Goal: Transaction & Acquisition: Purchase product/service

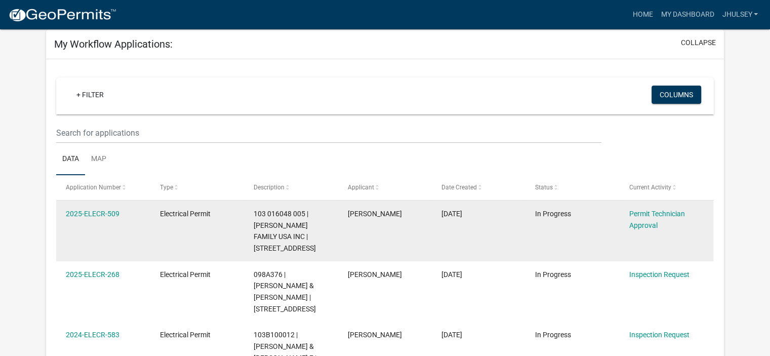
scroll to position [101, 0]
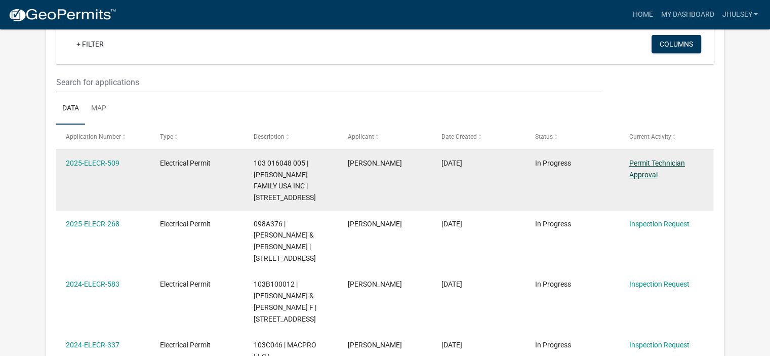
click at [638, 171] on link "Permit Technician Approval" at bounding box center [658, 169] width 56 height 20
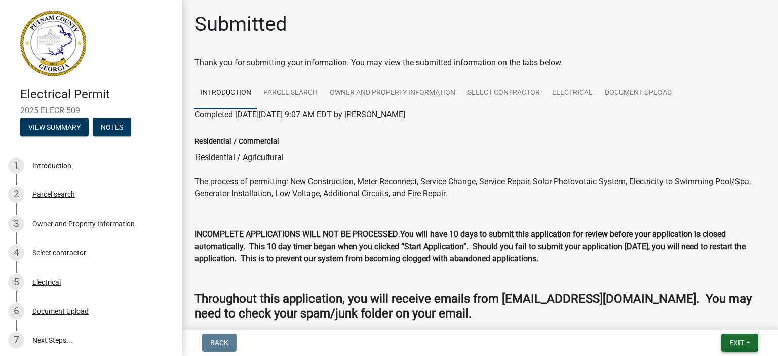
click at [742, 338] on button "Exit" at bounding box center [739, 343] width 37 height 18
click at [704, 314] on button "Save & Exit" at bounding box center [717, 316] width 81 height 24
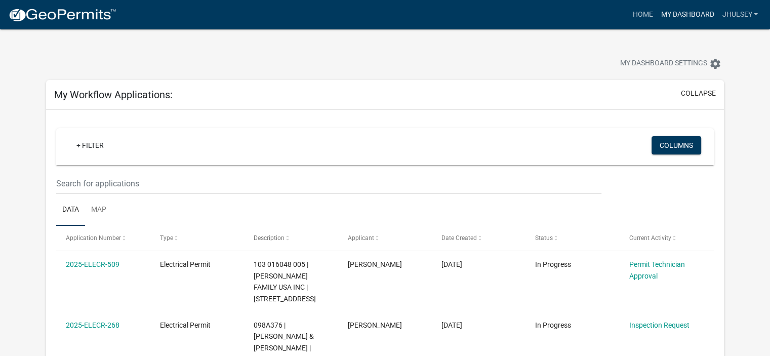
click at [698, 12] on link "My Dashboard" at bounding box center [687, 14] width 61 height 19
click at [679, 15] on link "My Dashboard" at bounding box center [687, 14] width 61 height 19
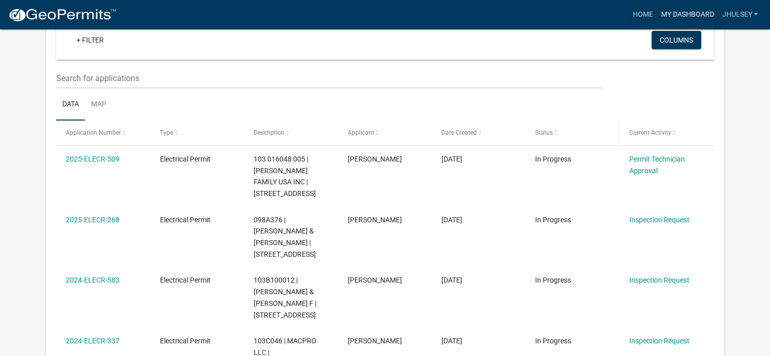
scroll to position [101, 0]
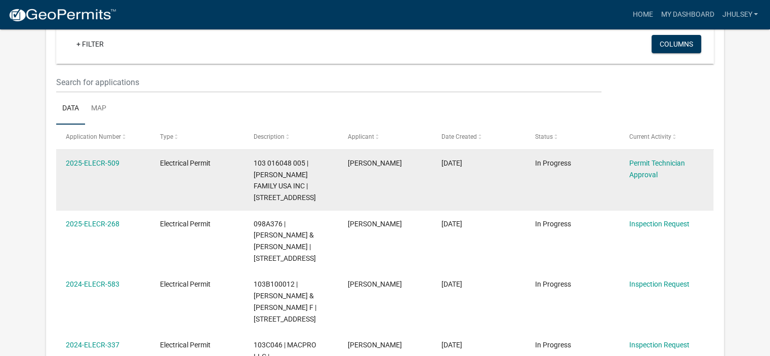
click at [287, 175] on span "103 016048 005 | [PERSON_NAME] FAMILY USA INC | [STREET_ADDRESS]" at bounding box center [285, 180] width 62 height 43
click at [368, 165] on span "[PERSON_NAME]" at bounding box center [375, 163] width 54 height 8
click at [285, 176] on span "103 016048 005 | [PERSON_NAME] FAMILY USA INC | [STREET_ADDRESS]" at bounding box center [285, 180] width 62 height 43
click at [101, 165] on link "2025-ELECR-509" at bounding box center [93, 163] width 54 height 8
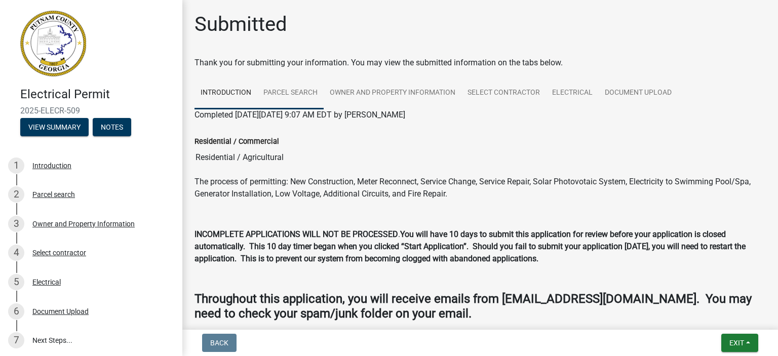
click at [288, 89] on link "Parcel search" at bounding box center [290, 93] width 66 height 32
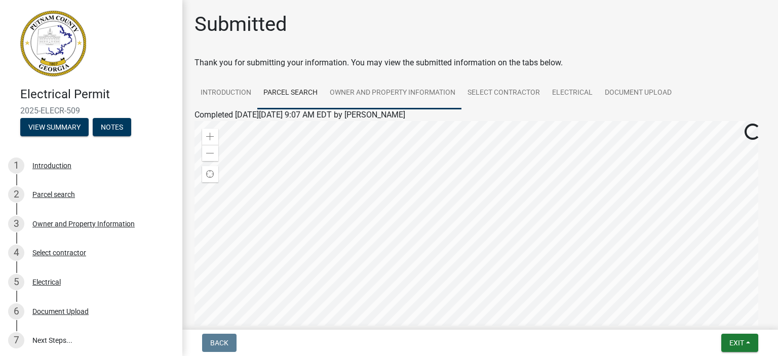
click at [380, 93] on link "Owner and Property Information" at bounding box center [393, 93] width 138 height 32
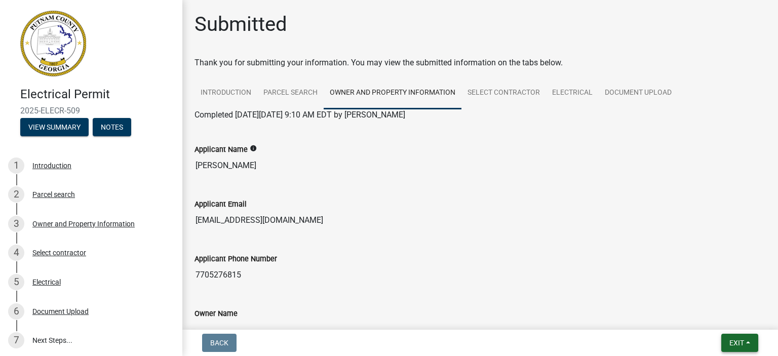
click at [731, 342] on span "Exit" at bounding box center [736, 343] width 15 height 8
click at [713, 317] on button "Save & Exit" at bounding box center [717, 316] width 81 height 24
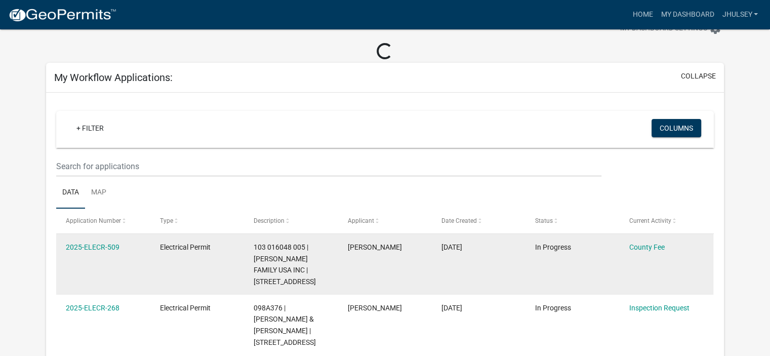
scroll to position [51, 0]
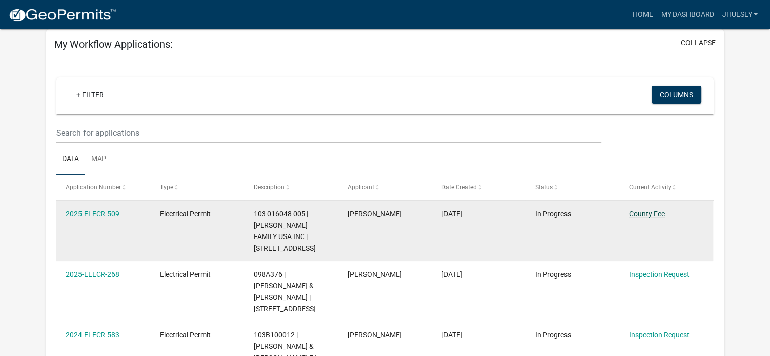
click at [650, 214] on link "County Fee" at bounding box center [647, 214] width 35 height 8
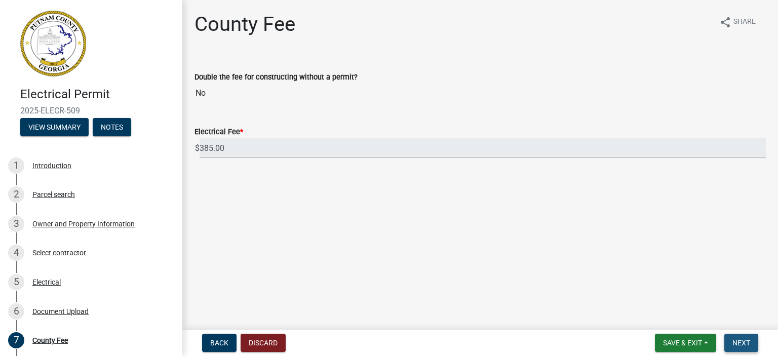
click at [745, 342] on span "Next" at bounding box center [741, 343] width 18 height 8
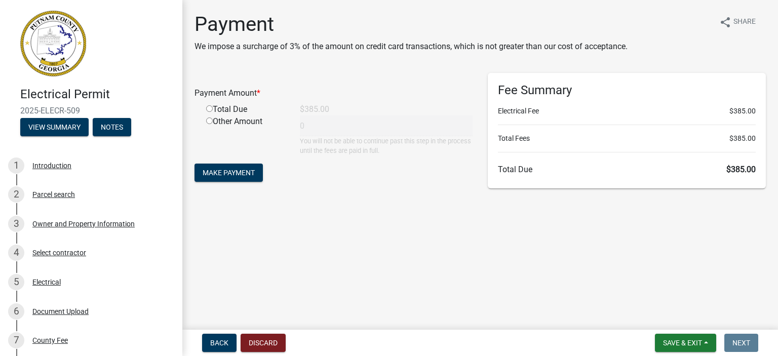
click at [210, 108] on input "radio" at bounding box center [209, 108] width 7 height 7
radio input "true"
type input "385"
click at [243, 173] on span "Make Payment" at bounding box center [229, 173] width 52 height 8
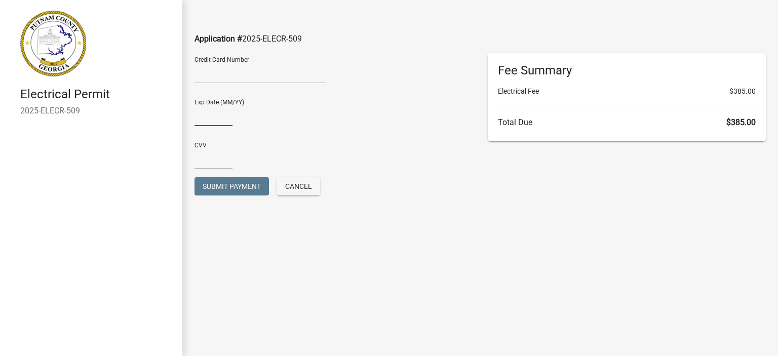
type input "01/26"
click at [215, 161] on input "text" at bounding box center [213, 158] width 38 height 21
type input "312"
click at [392, 183] on div "Submit Payment Cancel" at bounding box center [333, 187] width 278 height 21
click at [232, 184] on span "Submit Payment" at bounding box center [232, 186] width 58 height 8
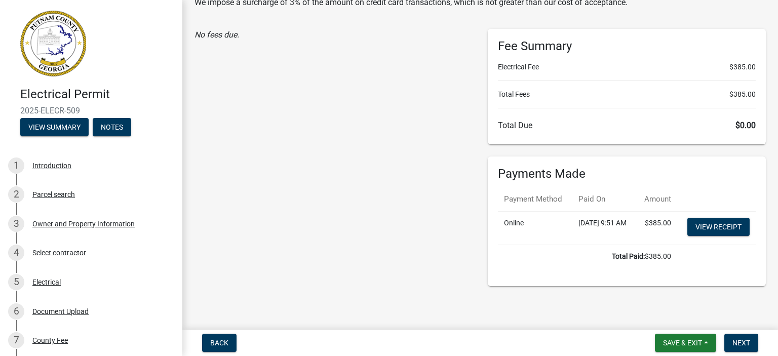
scroll to position [65, 0]
click at [714, 221] on link "View receipt" at bounding box center [718, 227] width 62 height 18
click at [743, 342] on span "Next" at bounding box center [741, 343] width 18 height 8
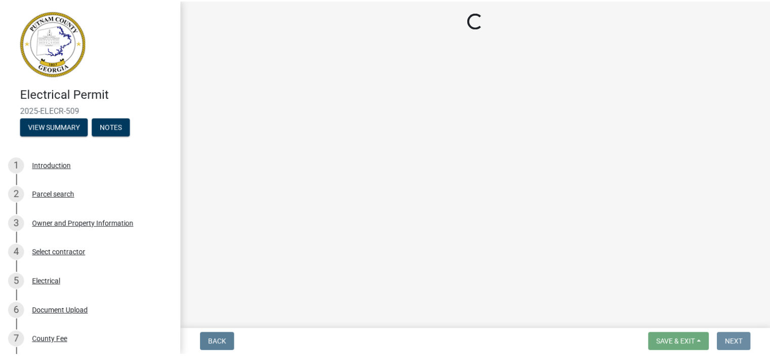
scroll to position [0, 0]
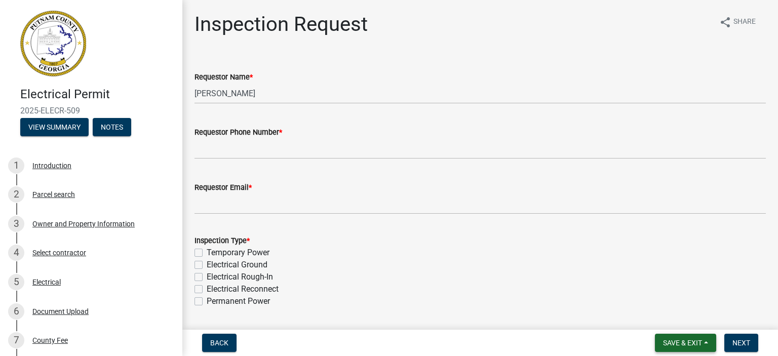
click at [683, 344] on span "Save & Exit" at bounding box center [682, 343] width 39 height 8
click at [670, 313] on button "Save & Exit" at bounding box center [675, 316] width 81 height 24
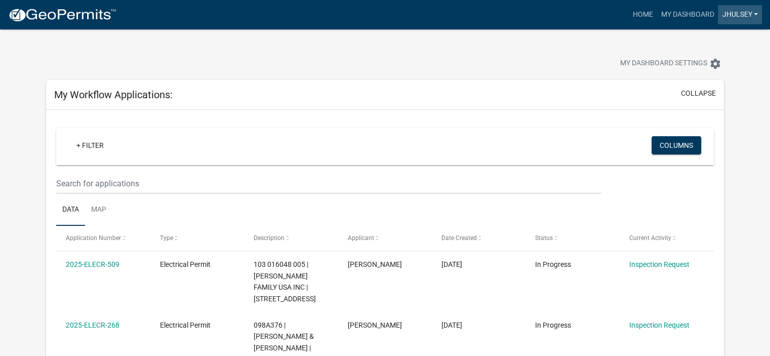
click at [756, 12] on link "JHulsey" at bounding box center [740, 14] width 44 height 19
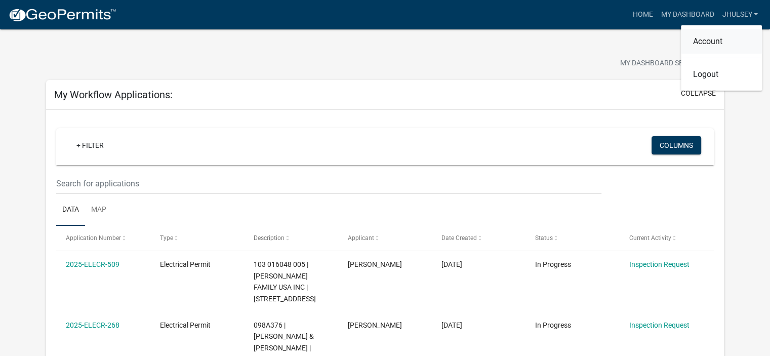
click at [721, 46] on link "Account" at bounding box center [721, 41] width 81 height 24
